Goal: Task Accomplishment & Management: Manage account settings

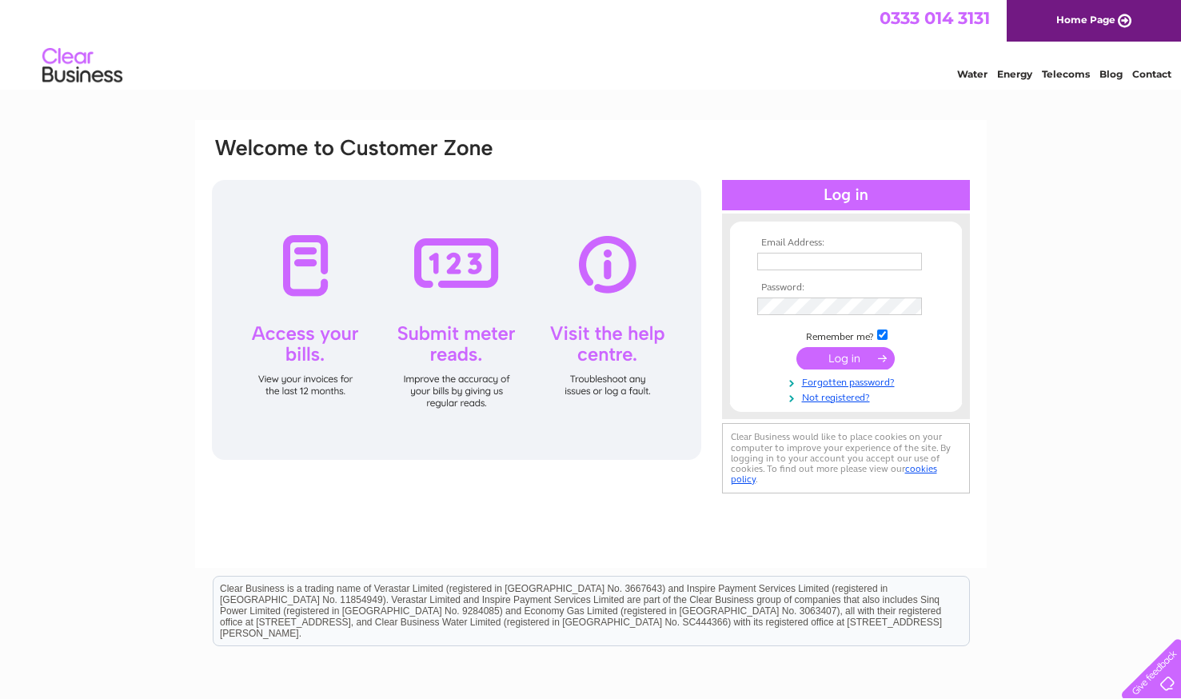
type input "s.u.s@btinternet.com"
click at [849, 351] on input "submit" at bounding box center [845, 358] width 98 height 22
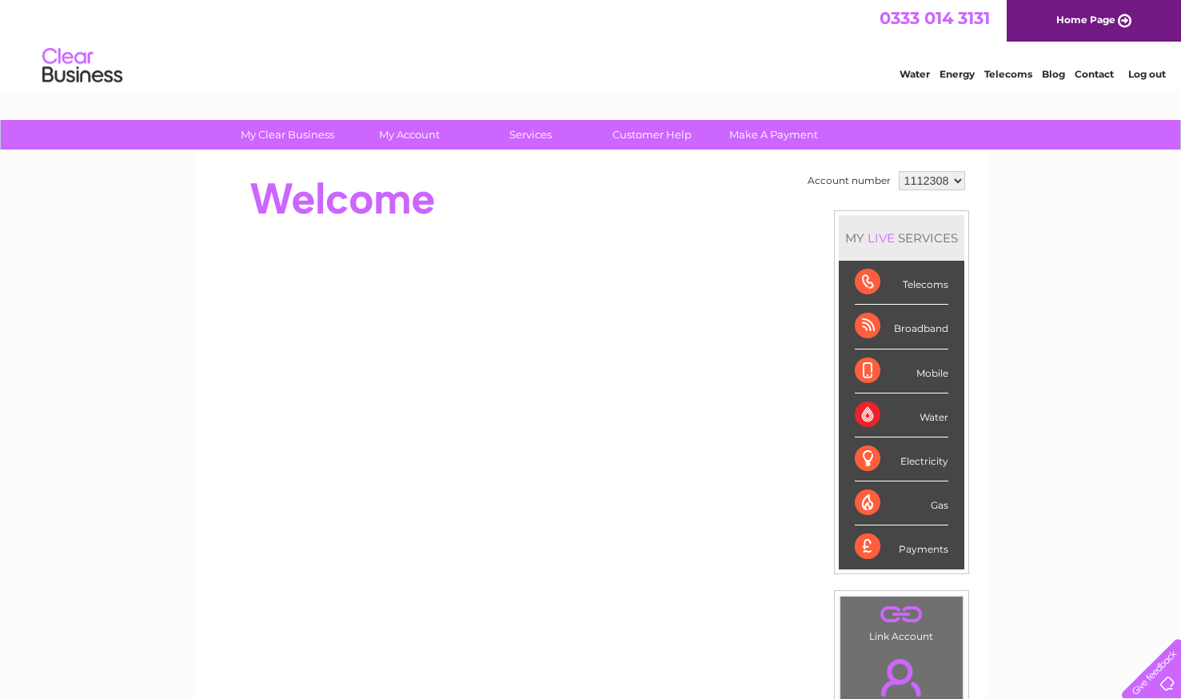
click at [922, 285] on div "Telecoms" at bounding box center [902, 283] width 94 height 44
click at [412, 137] on link "My Account" at bounding box center [409, 135] width 132 height 30
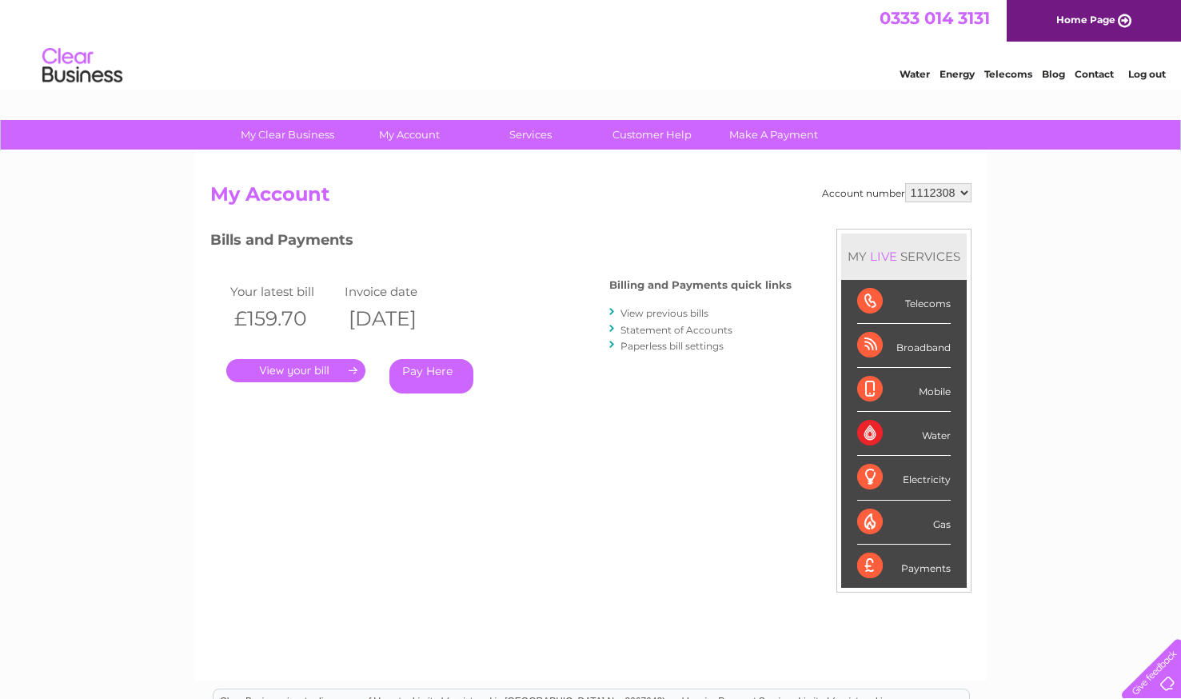
click at [309, 373] on link "." at bounding box center [295, 370] width 139 height 23
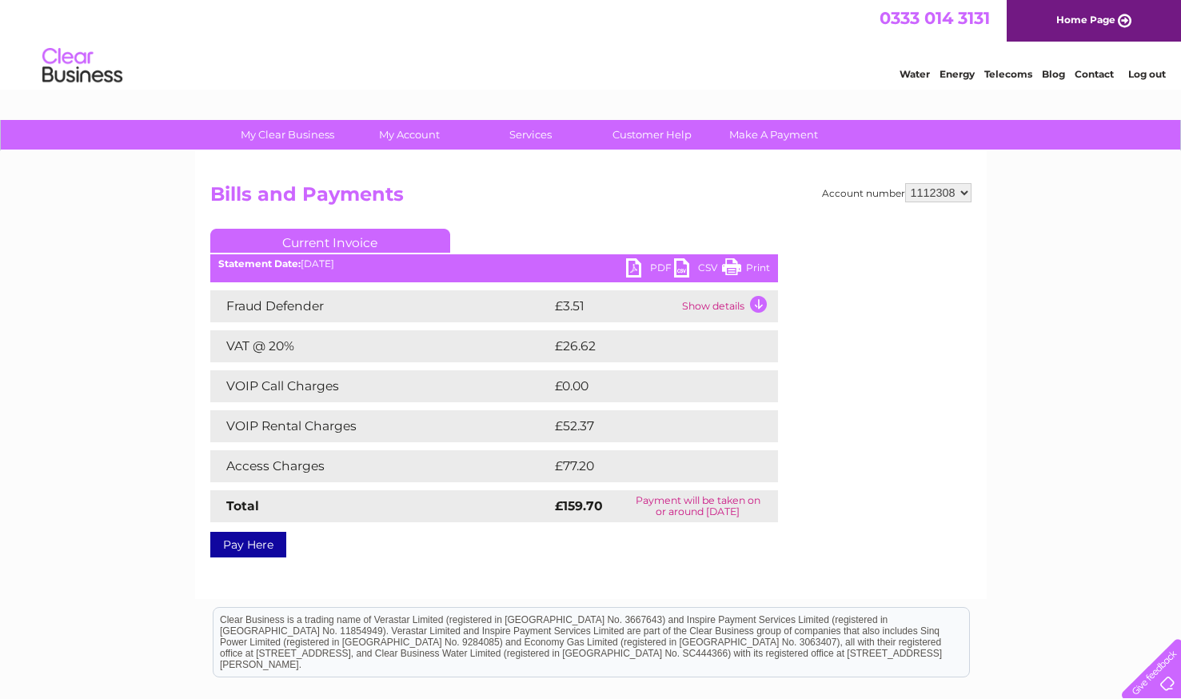
click at [647, 267] on link "PDF" at bounding box center [650, 269] width 48 height 23
click at [650, 270] on link "PDF" at bounding box center [650, 269] width 48 height 23
click at [1155, 70] on link "Log out" at bounding box center [1147, 74] width 38 height 12
